Goal: Navigation & Orientation: Find specific page/section

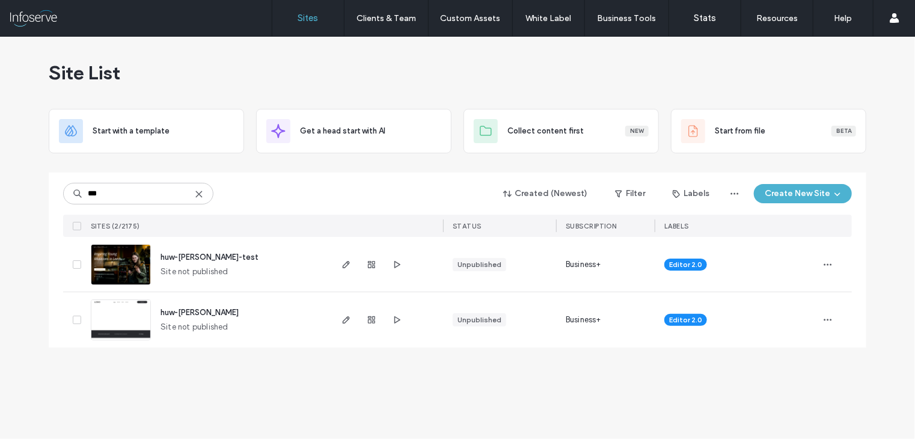
type input "***"
click at [200, 310] on span "huw-[PERSON_NAME]" at bounding box center [200, 312] width 78 height 9
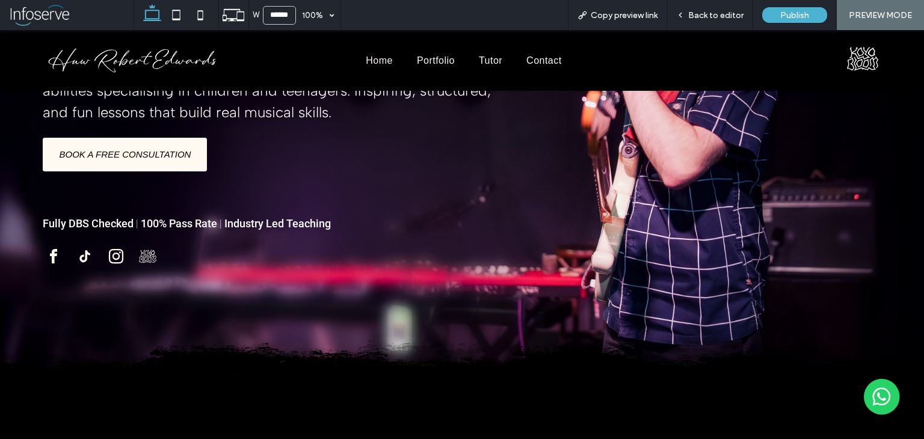
scroll to position [168, 0]
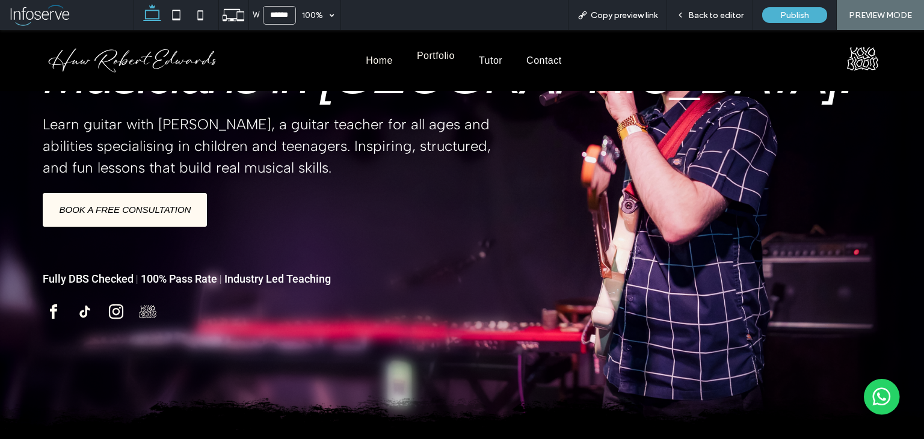
click at [424, 61] on span "Portfolio" at bounding box center [436, 56] width 38 height 11
